Goal: Transaction & Acquisition: Book appointment/travel/reservation

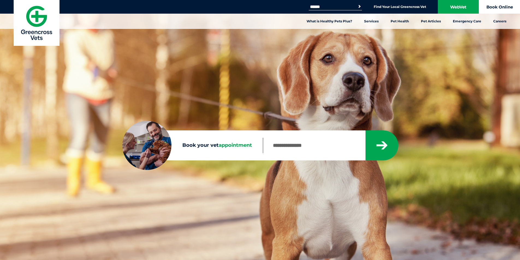
click at [494, 8] on link "Book Online" at bounding box center [499, 7] width 41 height 14
click at [495, 7] on link "Book Online" at bounding box center [499, 7] width 41 height 14
